Goal: Register for event/course

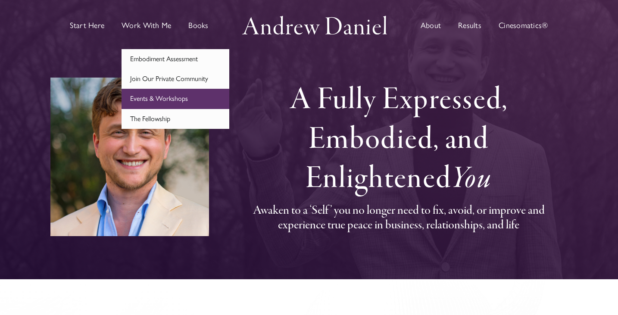
click at [144, 97] on span "Events & Workshops" at bounding box center [159, 98] width 58 height 8
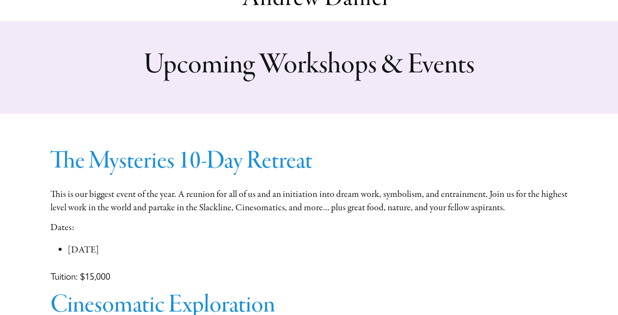
scroll to position [31, 0]
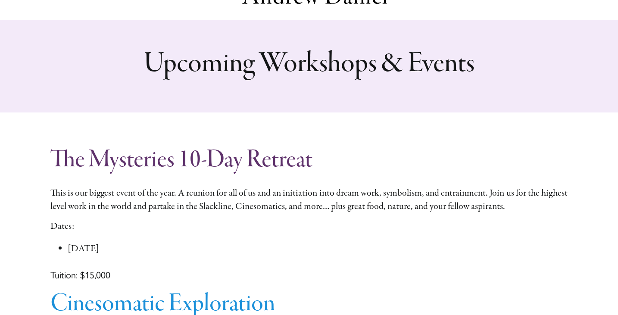
click at [112, 163] on link "The Mysteries 10-Day Retreat" at bounding box center [181, 160] width 262 height 32
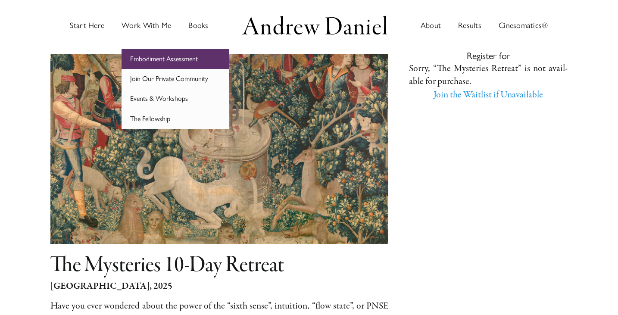
click at [136, 58] on span "Embodiment Assessment" at bounding box center [164, 59] width 68 height 8
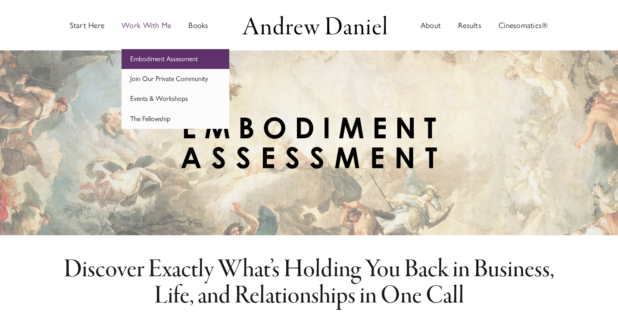
click at [156, 62] on span "Embodiment Assessment" at bounding box center [164, 59] width 68 height 8
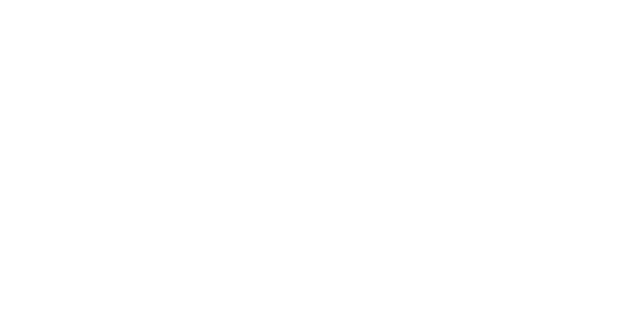
scroll to position [553, 0]
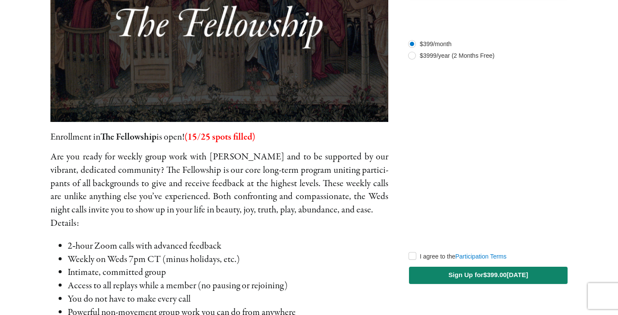
scroll to position [121, 0]
